Goal: Task Accomplishment & Management: Use online tool/utility

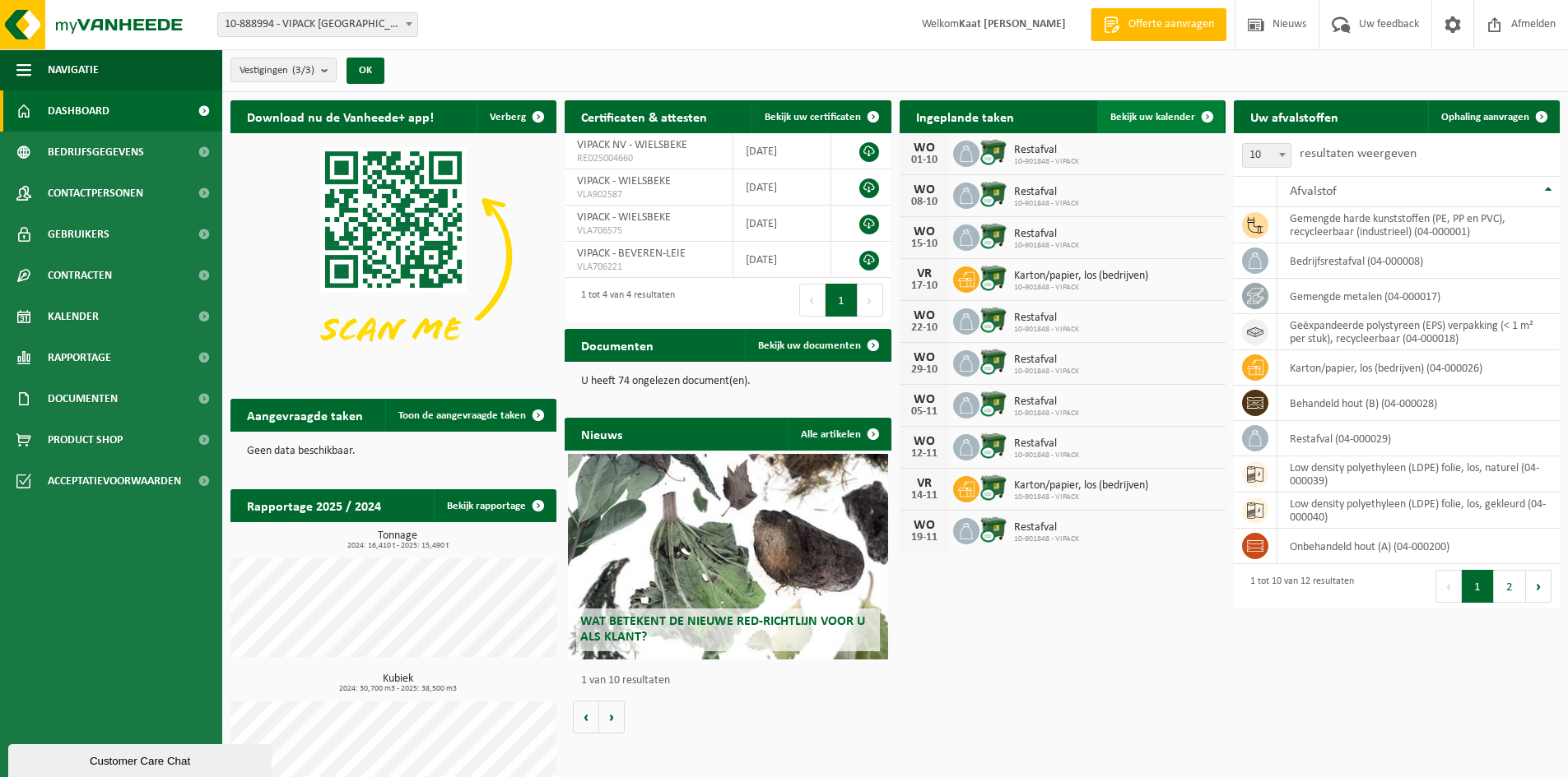
click at [1155, 118] on span "Bekijk uw kalender" at bounding box center [1153, 117] width 85 height 10
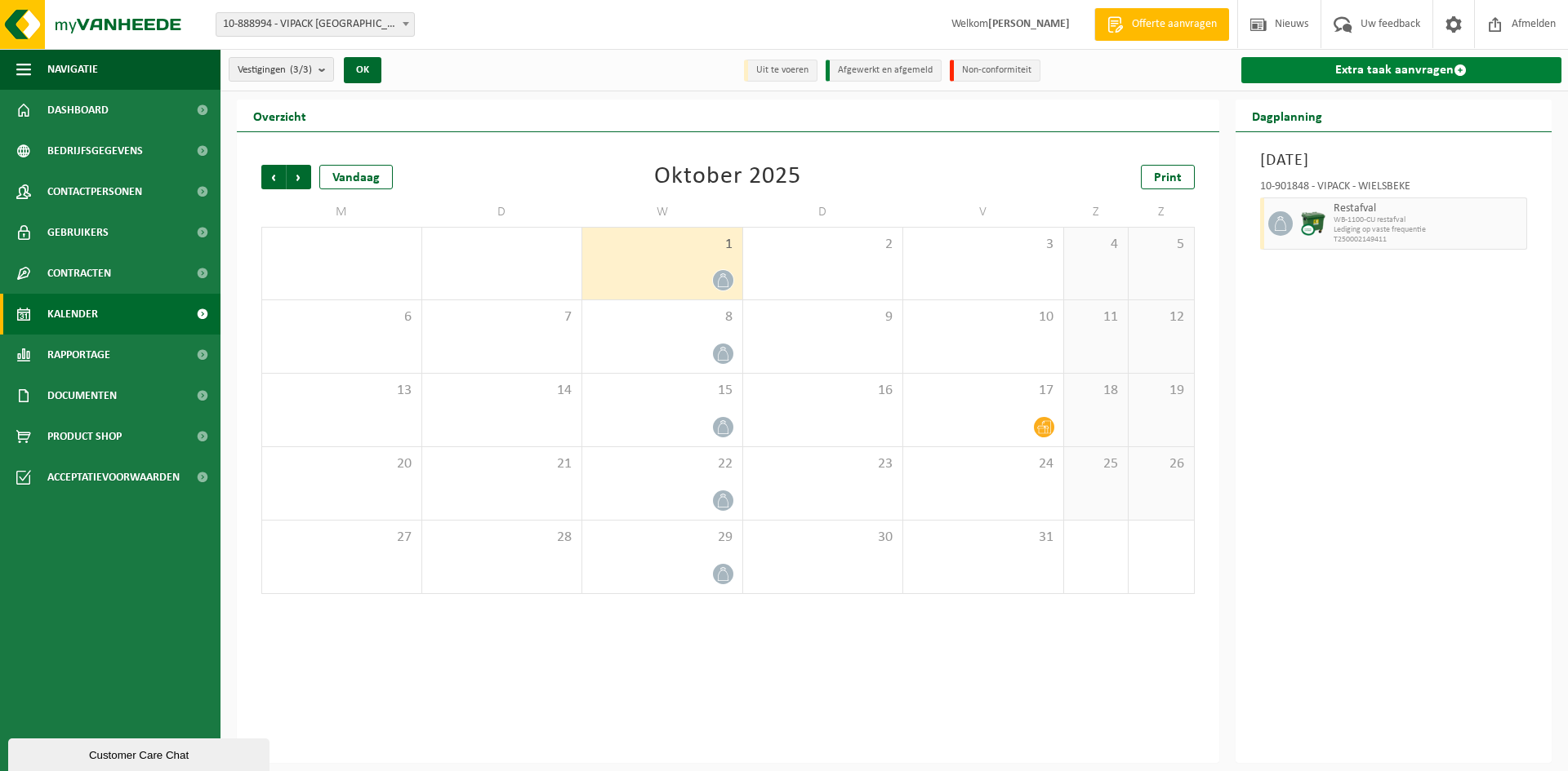
click at [1342, 72] on link "Extra taak aanvragen" at bounding box center [1402, 70] width 321 height 26
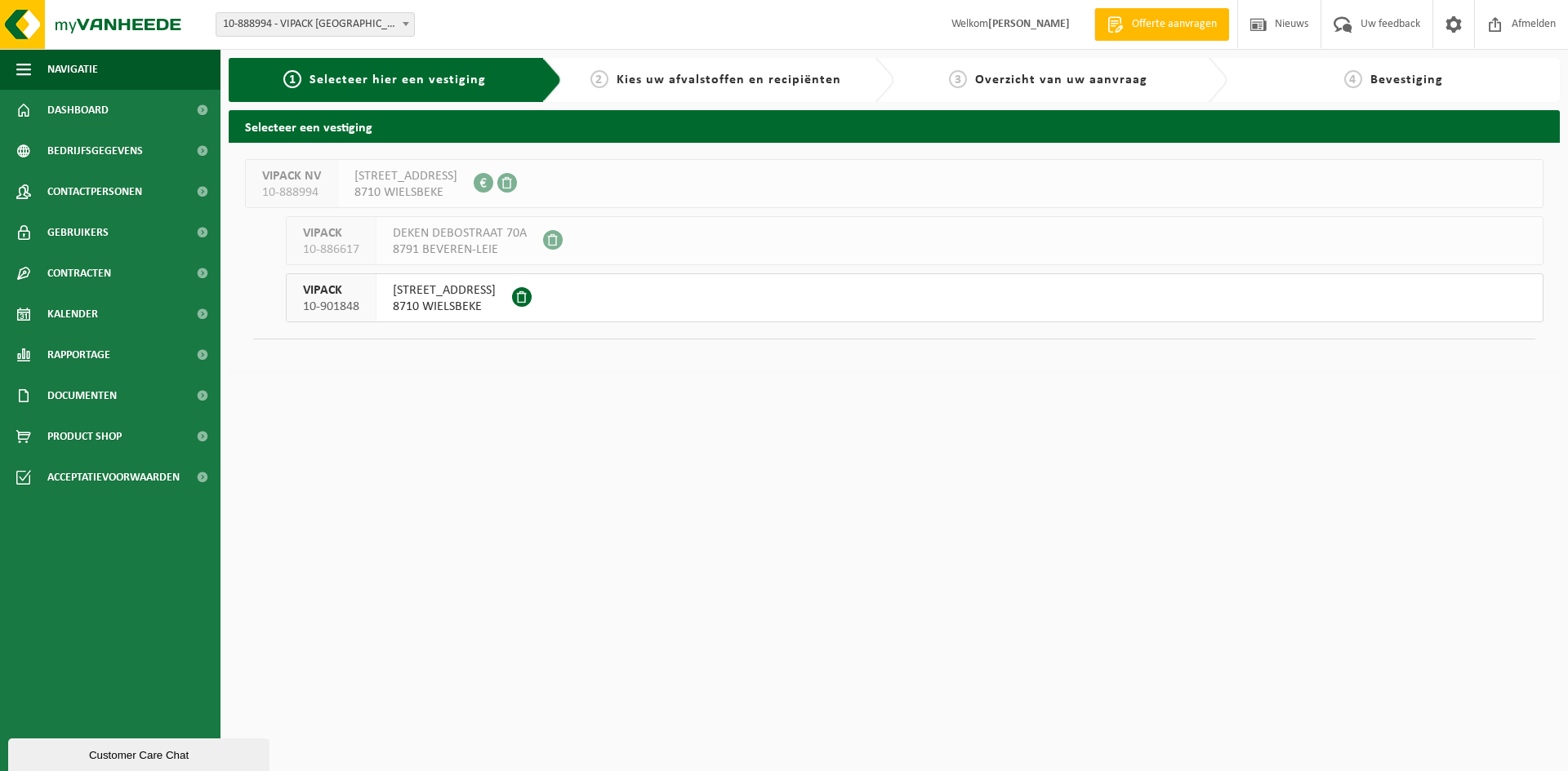
click at [496, 302] on span "8710 WIELSBEKE" at bounding box center [444, 306] width 103 height 16
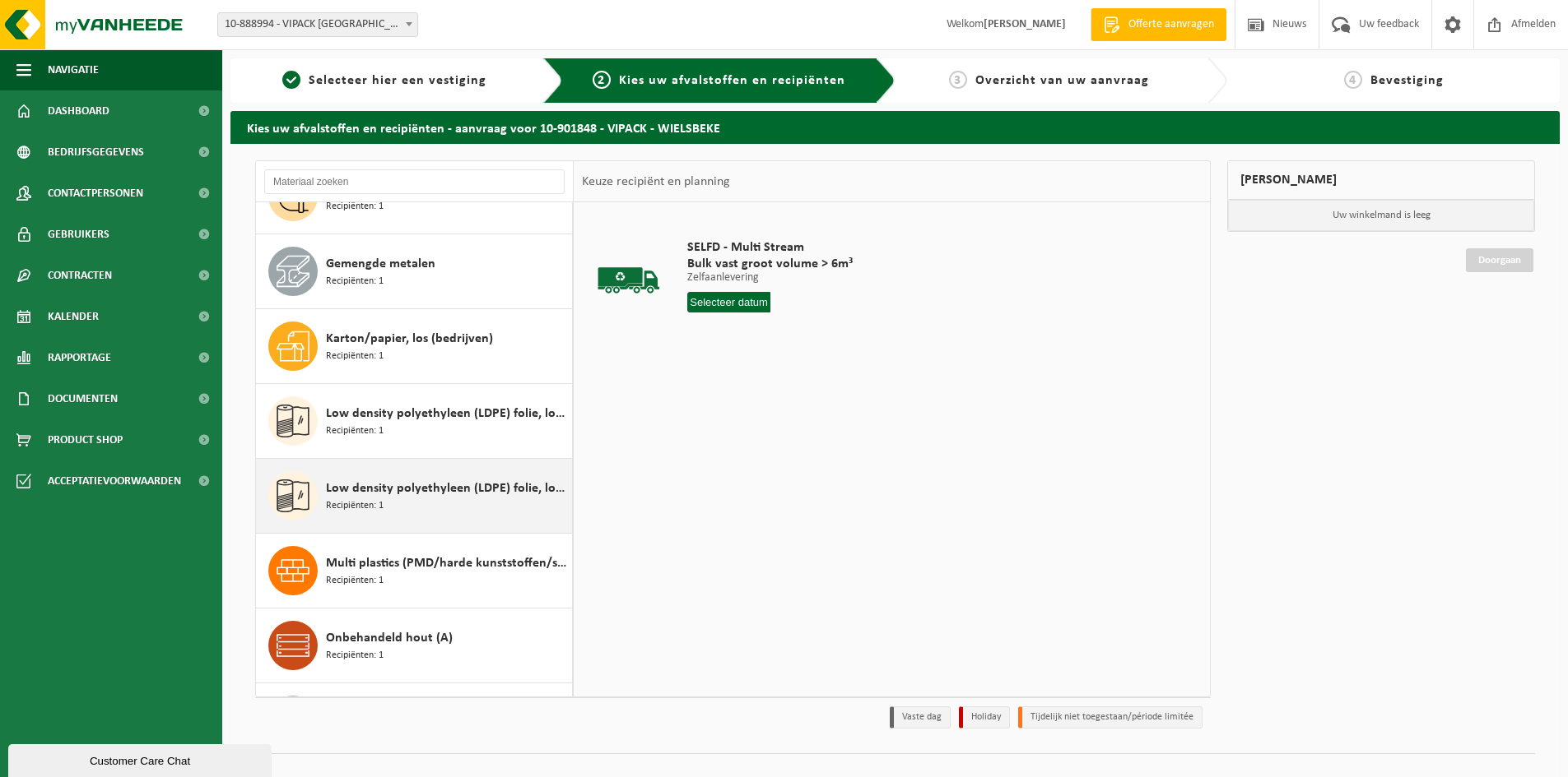
scroll to position [329, 0]
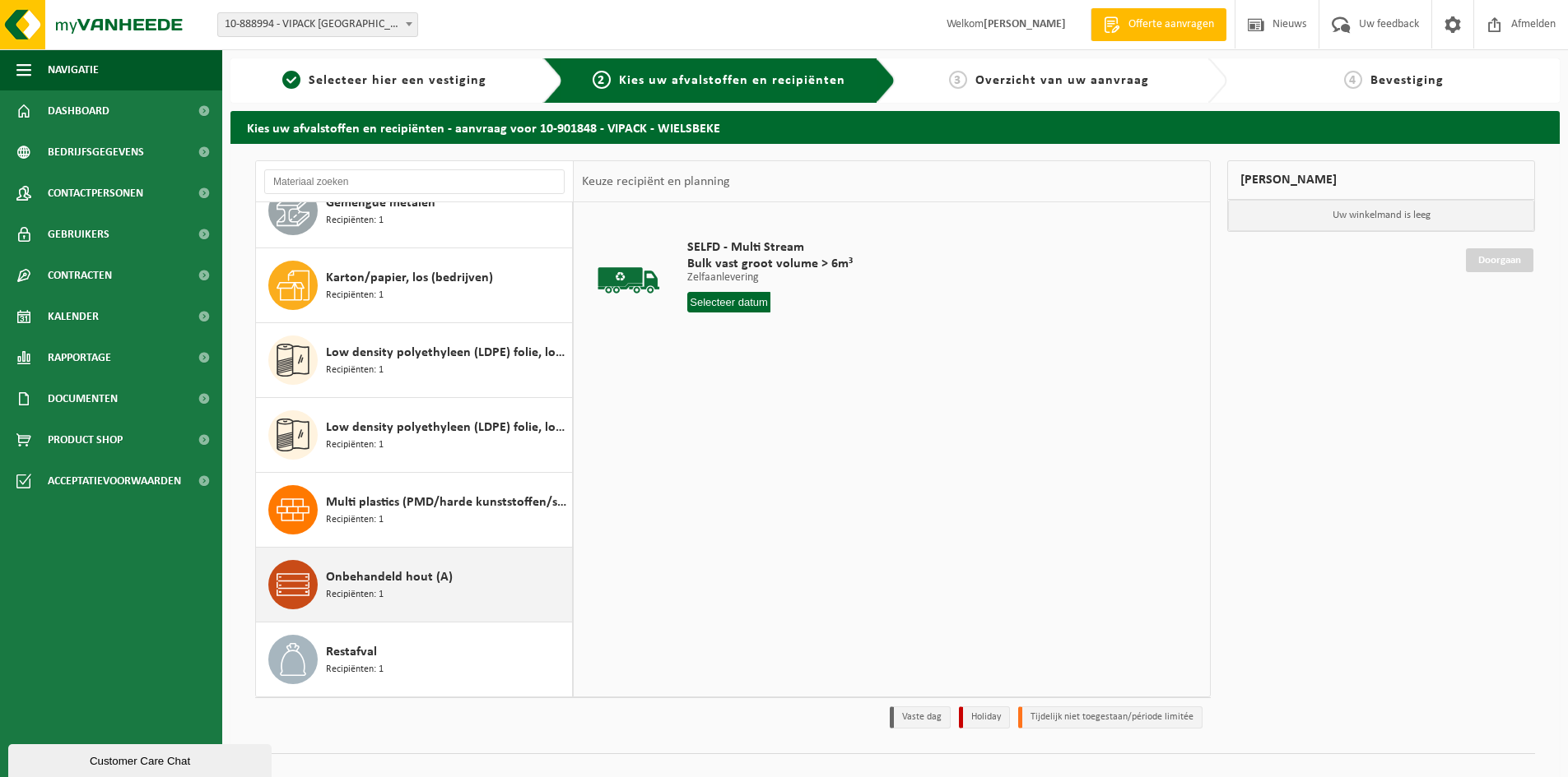
click at [420, 582] on span "Onbehandeld hout (A)" at bounding box center [389, 577] width 127 height 20
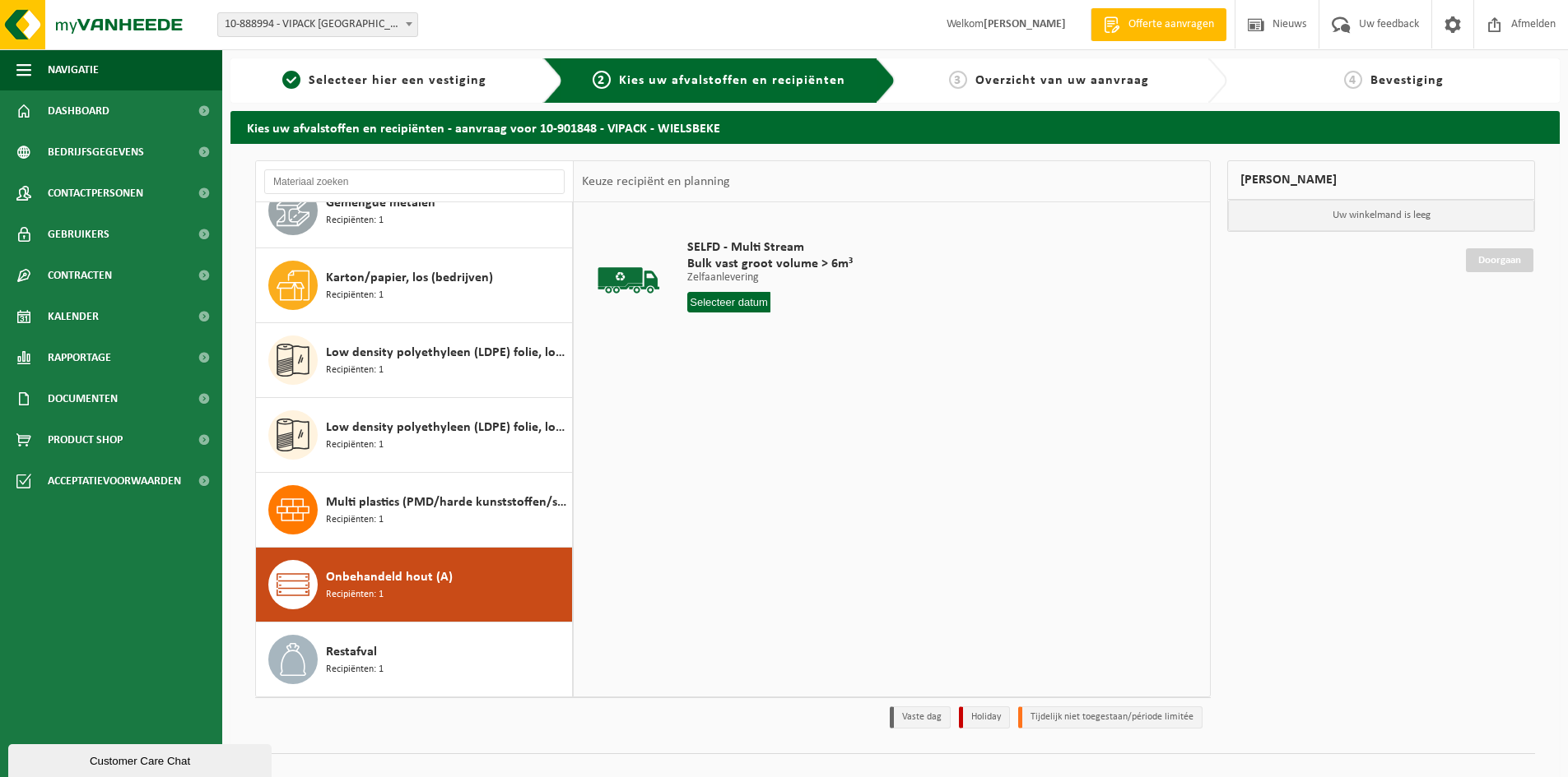
click at [715, 309] on input "text" at bounding box center [729, 302] width 83 height 21
click at [714, 295] on input "text" at bounding box center [743, 302] width 112 height 21
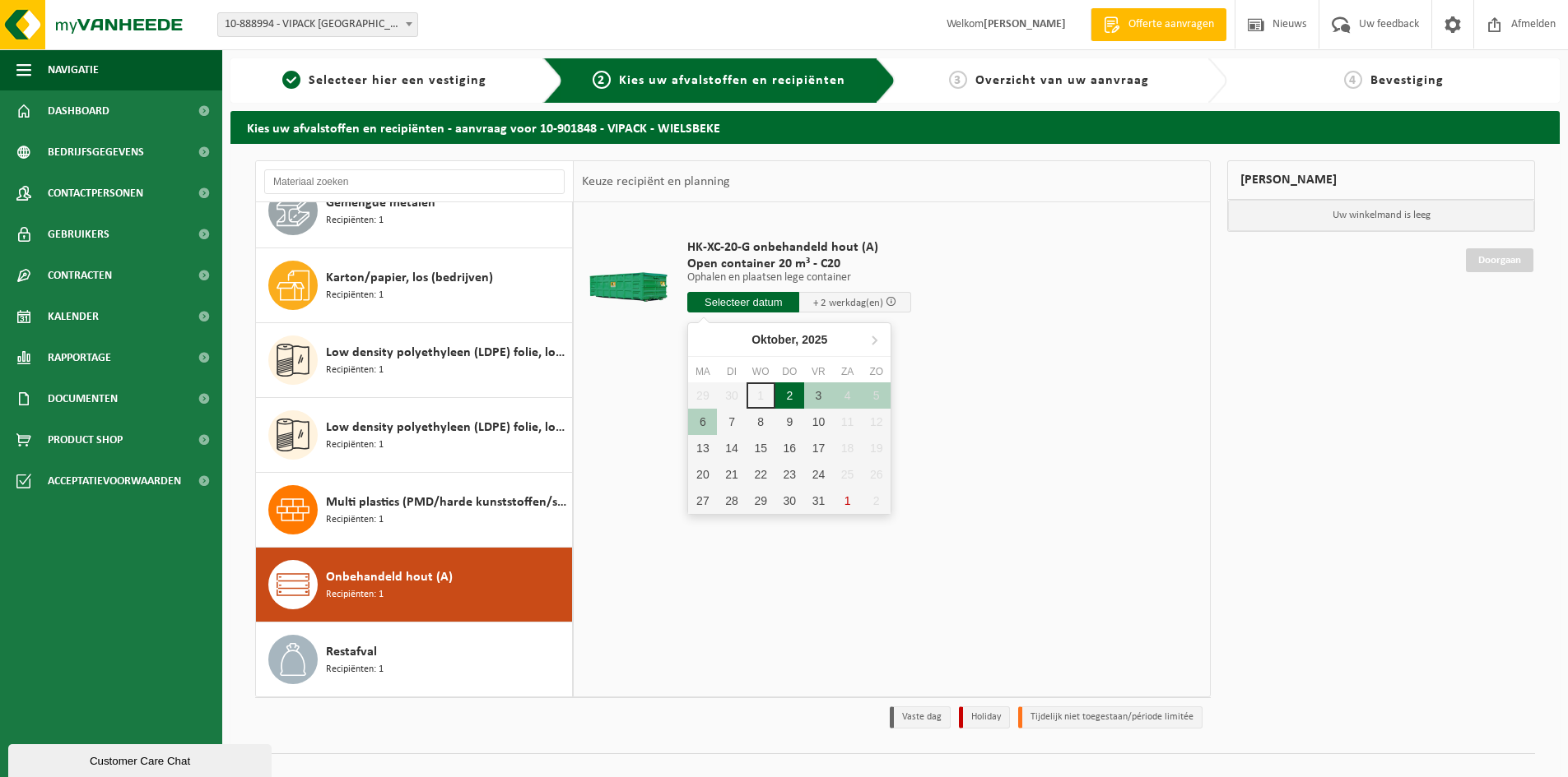
click at [788, 393] on div "2" at bounding box center [790, 396] width 28 height 26
type input "Van 2025-10-02"
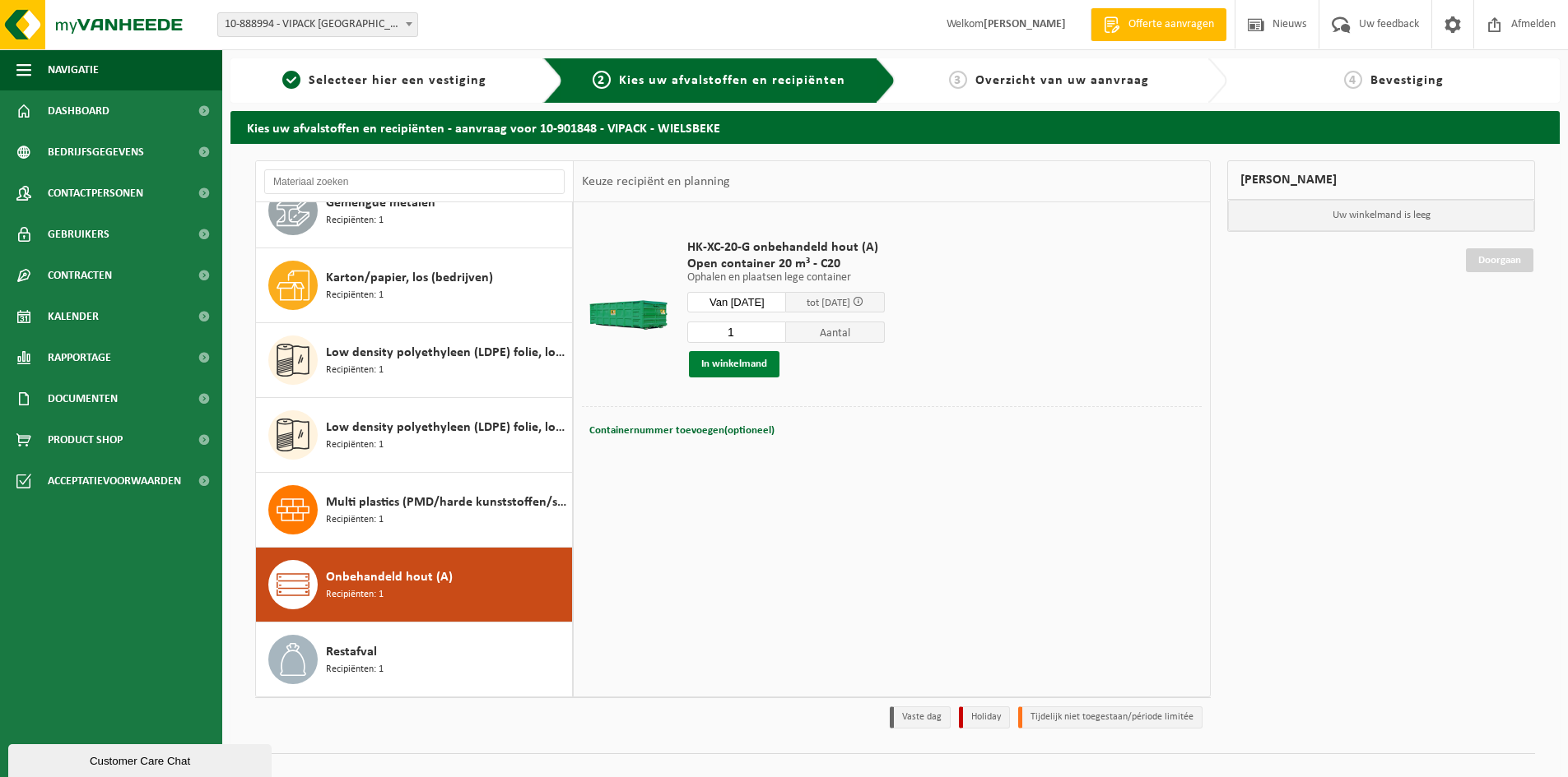
click at [765, 362] on button "In winkelmand" at bounding box center [734, 364] width 91 height 26
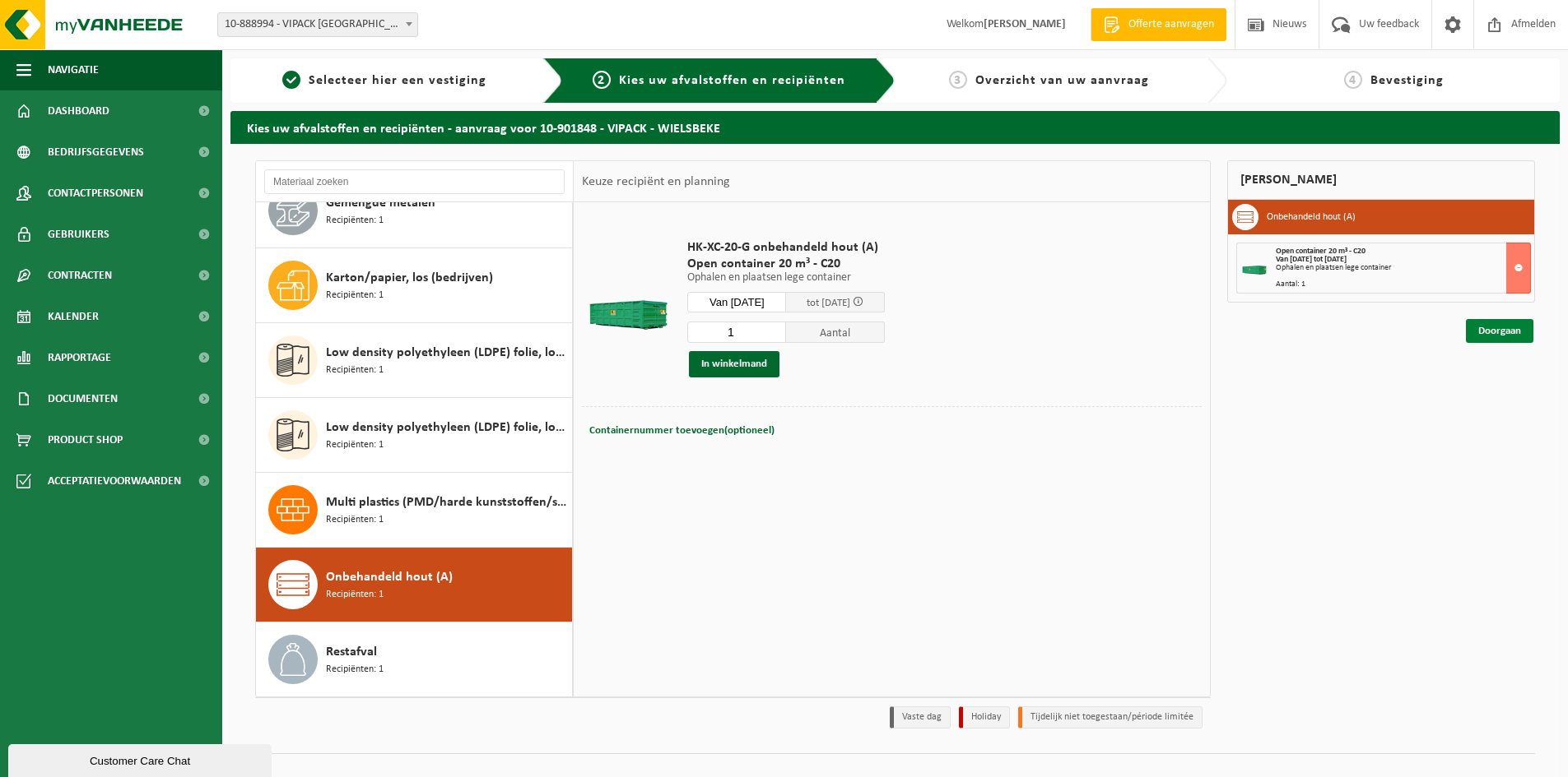
click at [1470, 329] on link "Doorgaan" at bounding box center [1499, 330] width 67 height 24
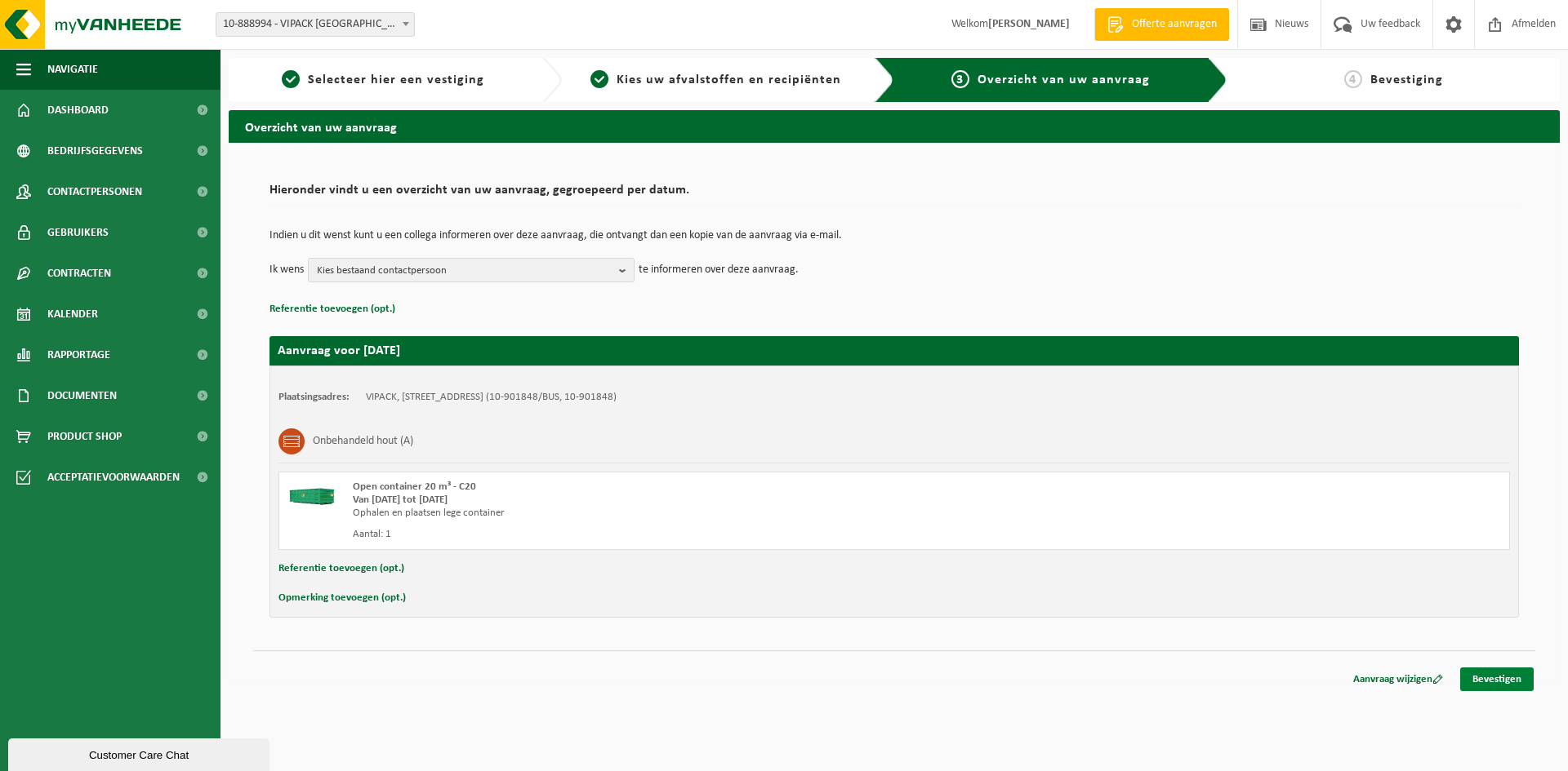
click at [1486, 675] on link "Bevestigen" at bounding box center [1497, 679] width 73 height 23
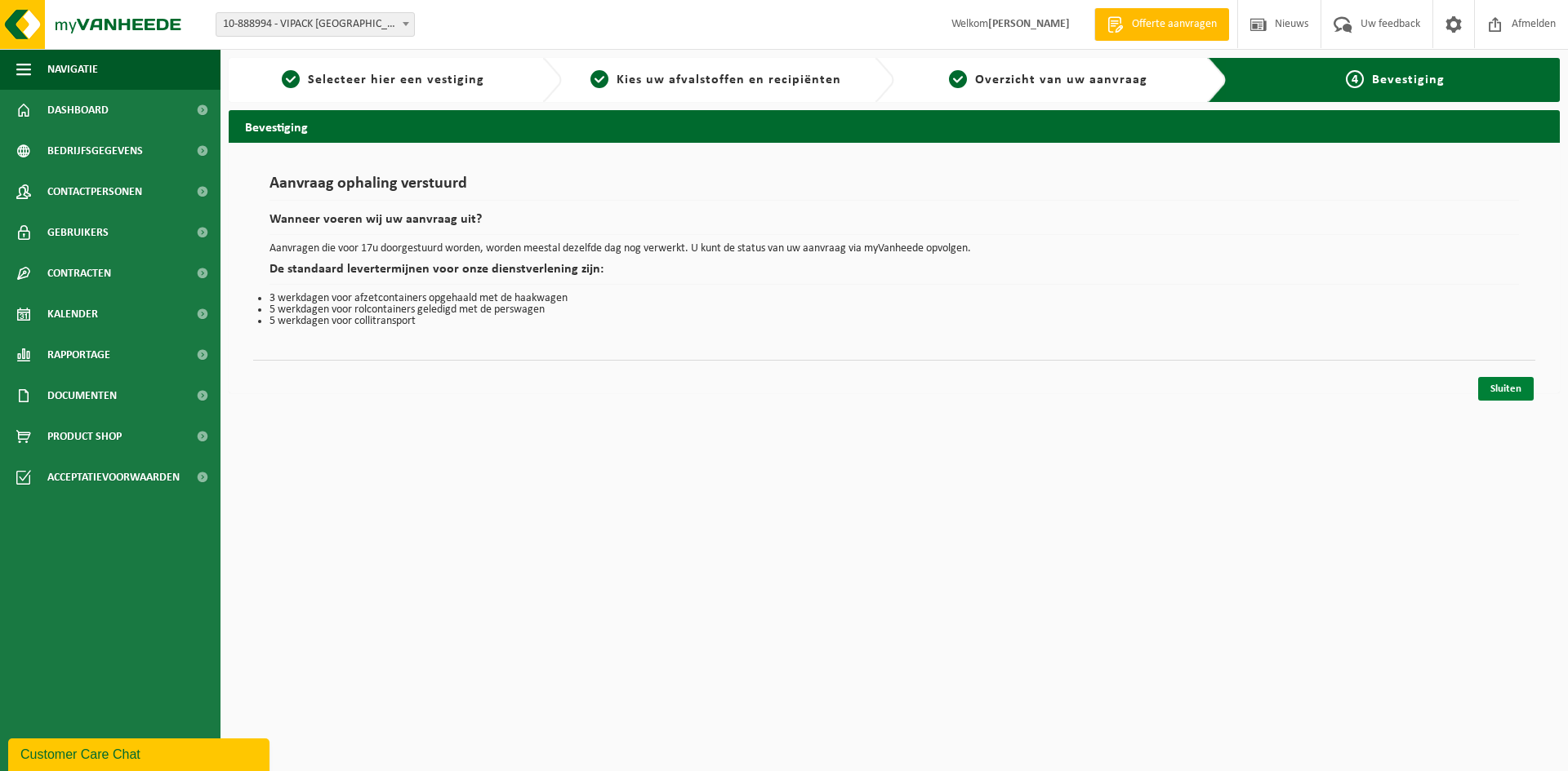
click at [1504, 384] on link "Sluiten" at bounding box center [1505, 389] width 55 height 23
